Goal: Task Accomplishment & Management: Manage account settings

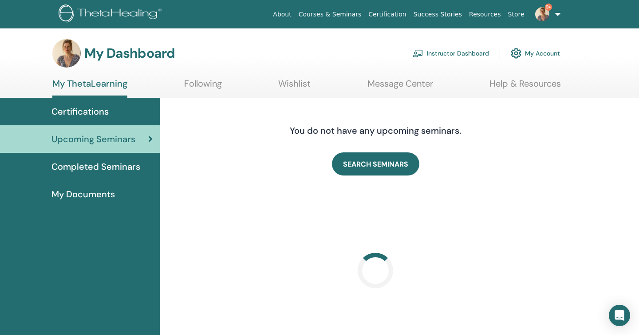
click at [472, 55] on link "Instructor Dashboard" at bounding box center [451, 53] width 76 height 20
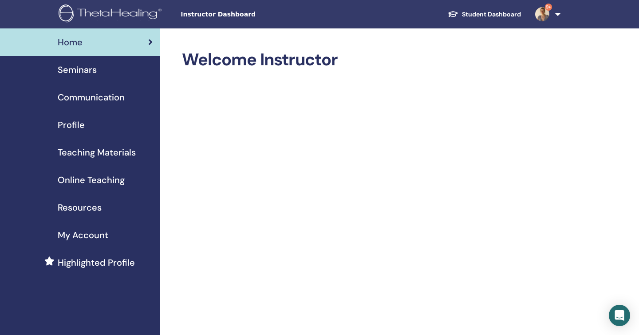
click at [80, 74] on span "Seminars" at bounding box center [77, 69] width 39 height 13
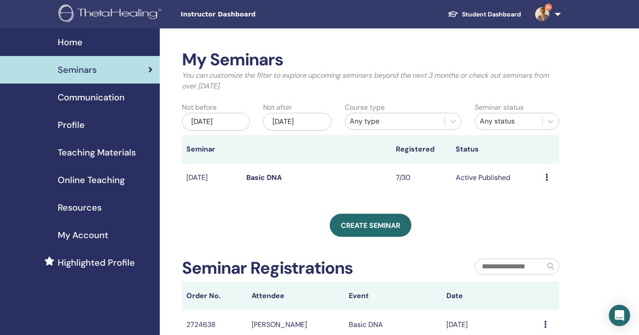
scroll to position [5, 0]
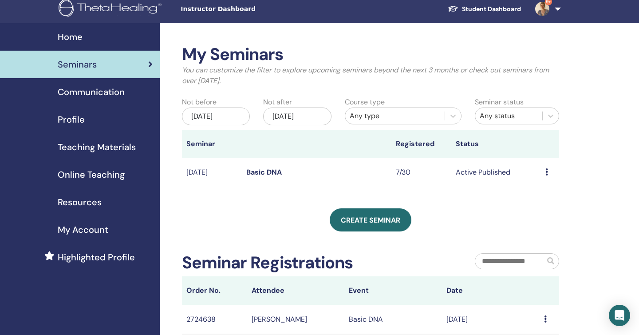
click at [547, 170] on icon at bounding box center [546, 171] width 3 height 7
click at [537, 201] on link "Attendees" at bounding box center [543, 203] width 34 height 9
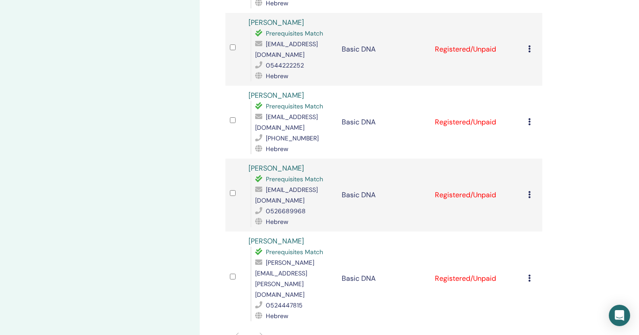
scroll to position [356, 0]
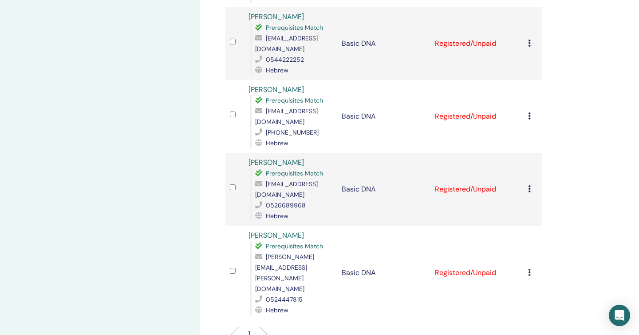
click at [265, 326] on li at bounding box center [260, 333] width 15 height 15
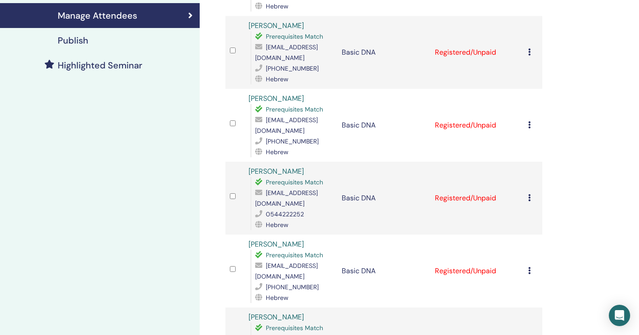
scroll to position [0, 0]
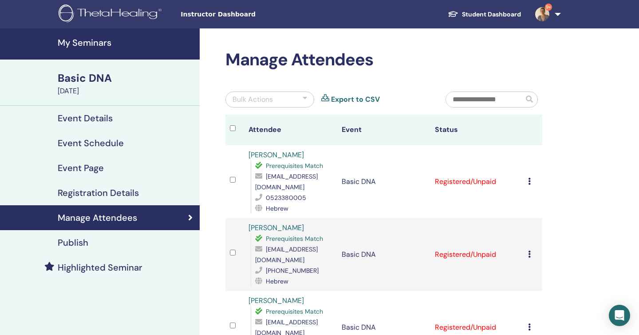
click at [95, 213] on h4 "Manage Attendees" at bounding box center [97, 217] width 79 height 11
click at [118, 121] on div "Event Details" at bounding box center [100, 118] width 186 height 11
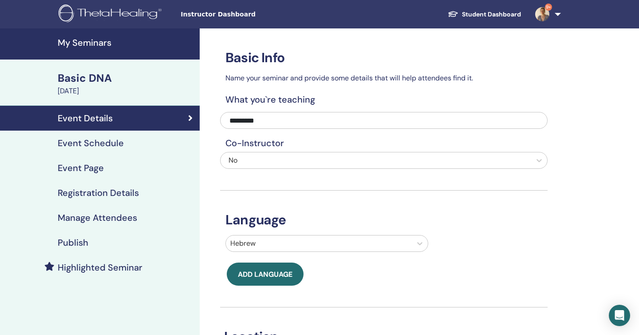
click at [122, 87] on div "September 05, 2025" at bounding box center [126, 91] width 137 height 11
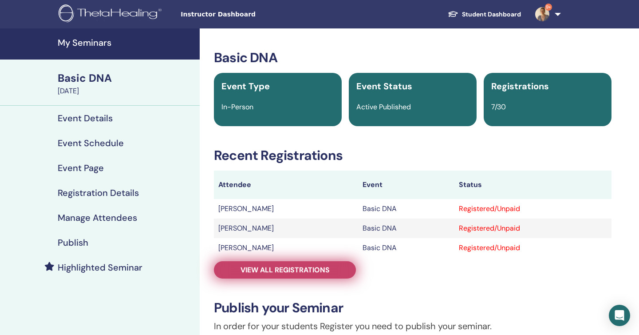
click at [302, 270] on span "View all registrations" at bounding box center [285, 269] width 89 height 9
